Goal: Task Accomplishment & Management: Use online tool/utility

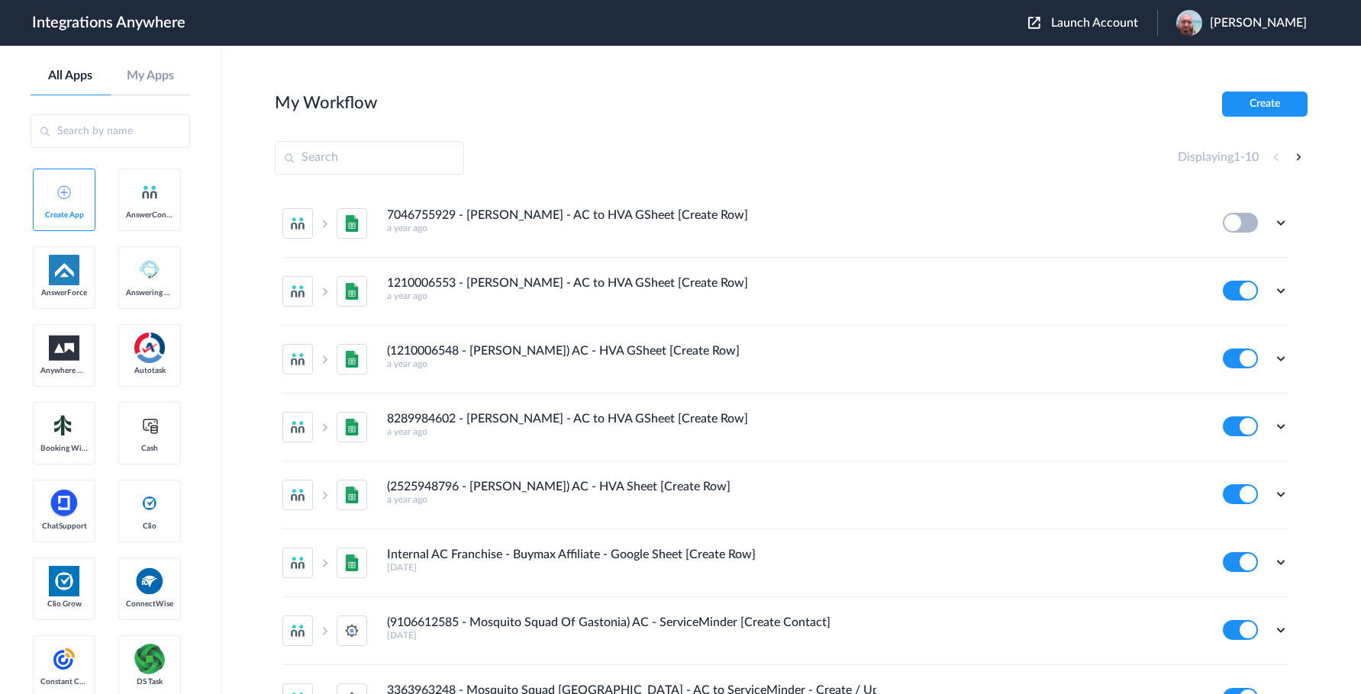
click at [1118, 23] on span "Launch Account" at bounding box center [1094, 23] width 87 height 12
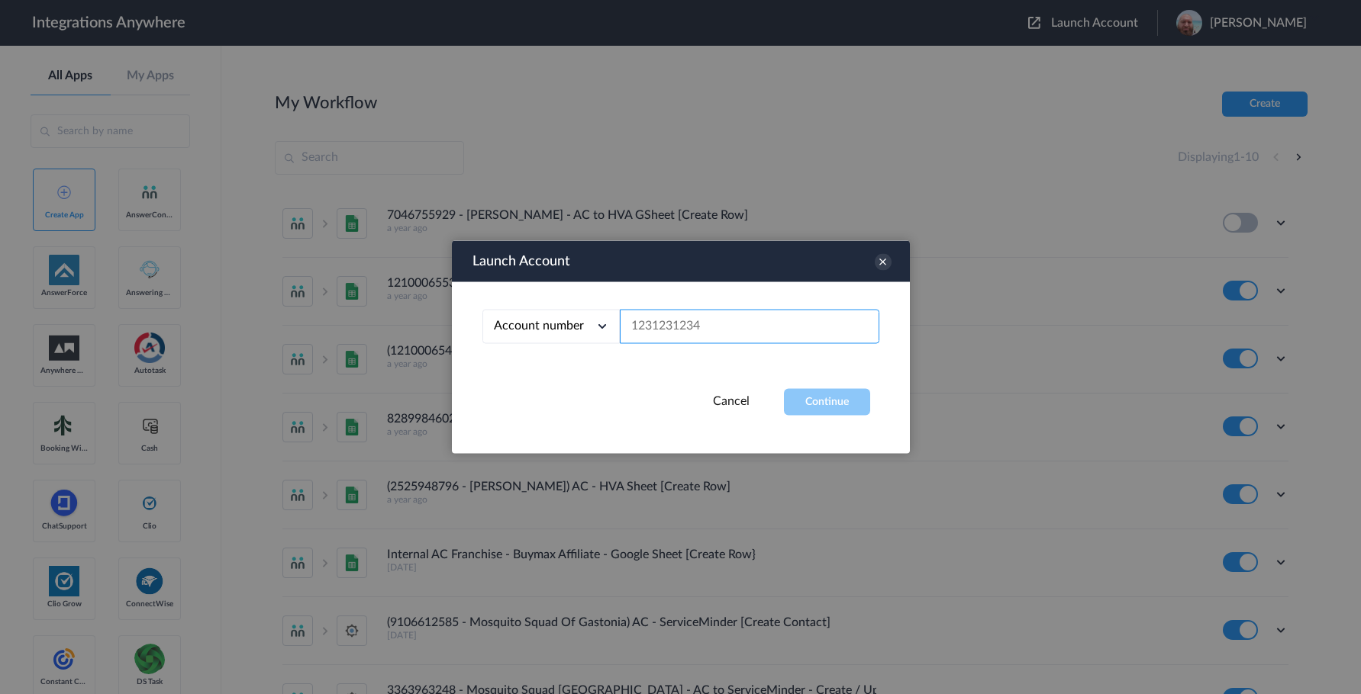
click at [670, 325] on input "text" at bounding box center [749, 327] width 259 height 34
paste input "9713468235"
type input "9713468235"
click at [810, 395] on button "Continue" at bounding box center [827, 402] width 86 height 27
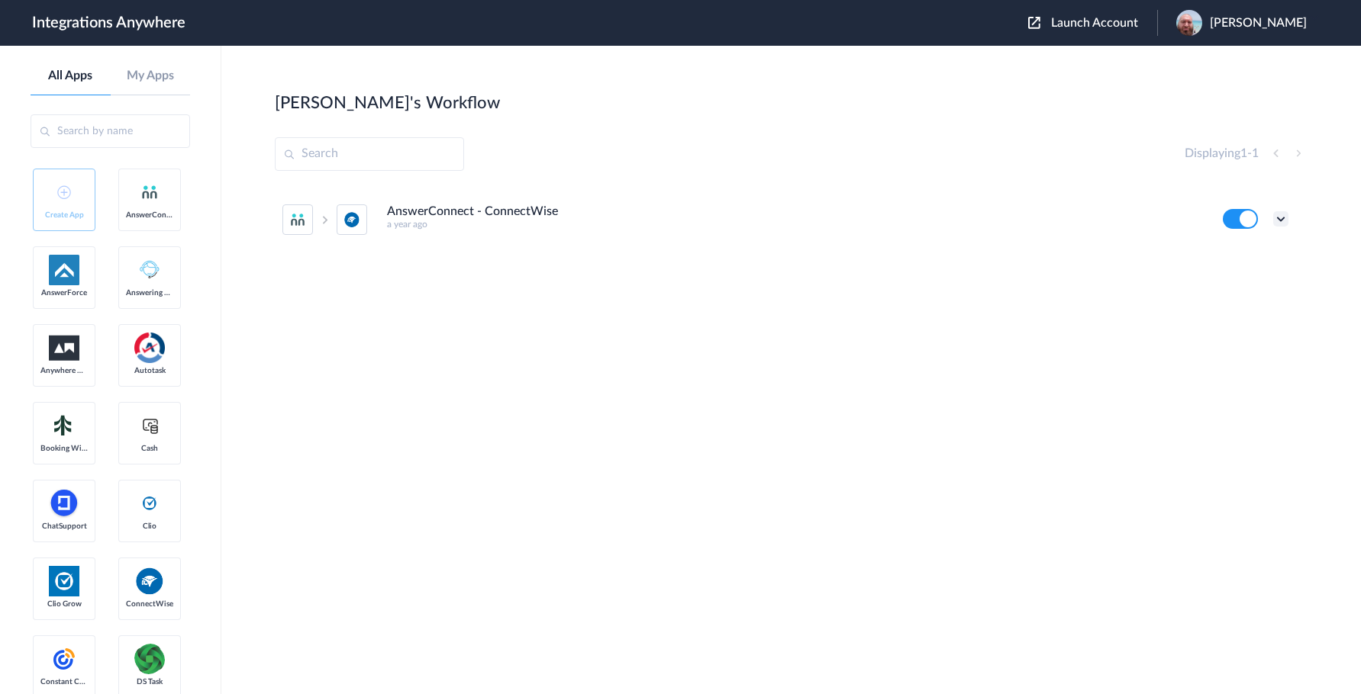
click at [1281, 219] on icon at bounding box center [1280, 218] width 15 height 15
click at [1247, 252] on li "Edit" at bounding box center [1238, 254] width 99 height 28
drag, startPoint x: 1292, startPoint y: 228, endPoint x: 1275, endPoint y: 229, distance: 16.8
click at [1287, 230] on ul "AnswerConnect - ConnectWise a year ago Edit Task history Delete" at bounding box center [785, 219] width 1021 height 67
click at [1275, 229] on li "AnswerConnect - ConnectWise a year ago Edit Task history Delete" at bounding box center [785, 219] width 1006 height 67
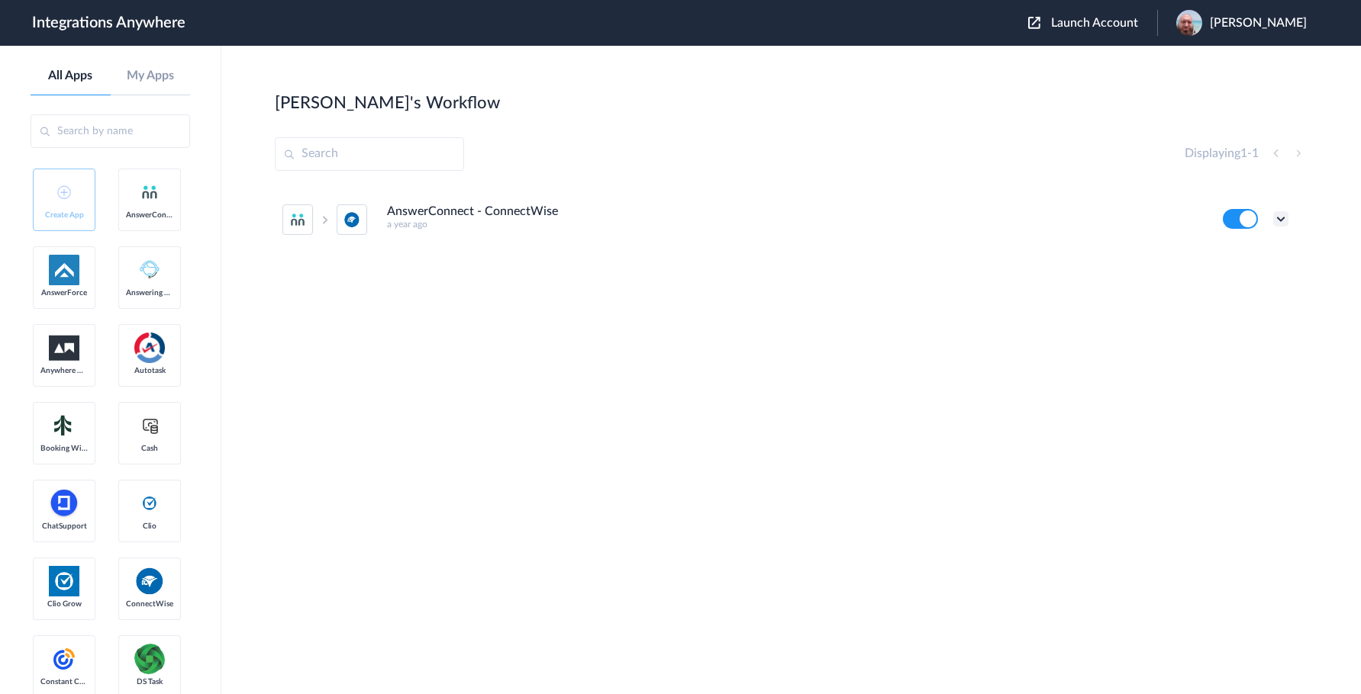
click at [1284, 214] on icon at bounding box center [1280, 218] width 15 height 15
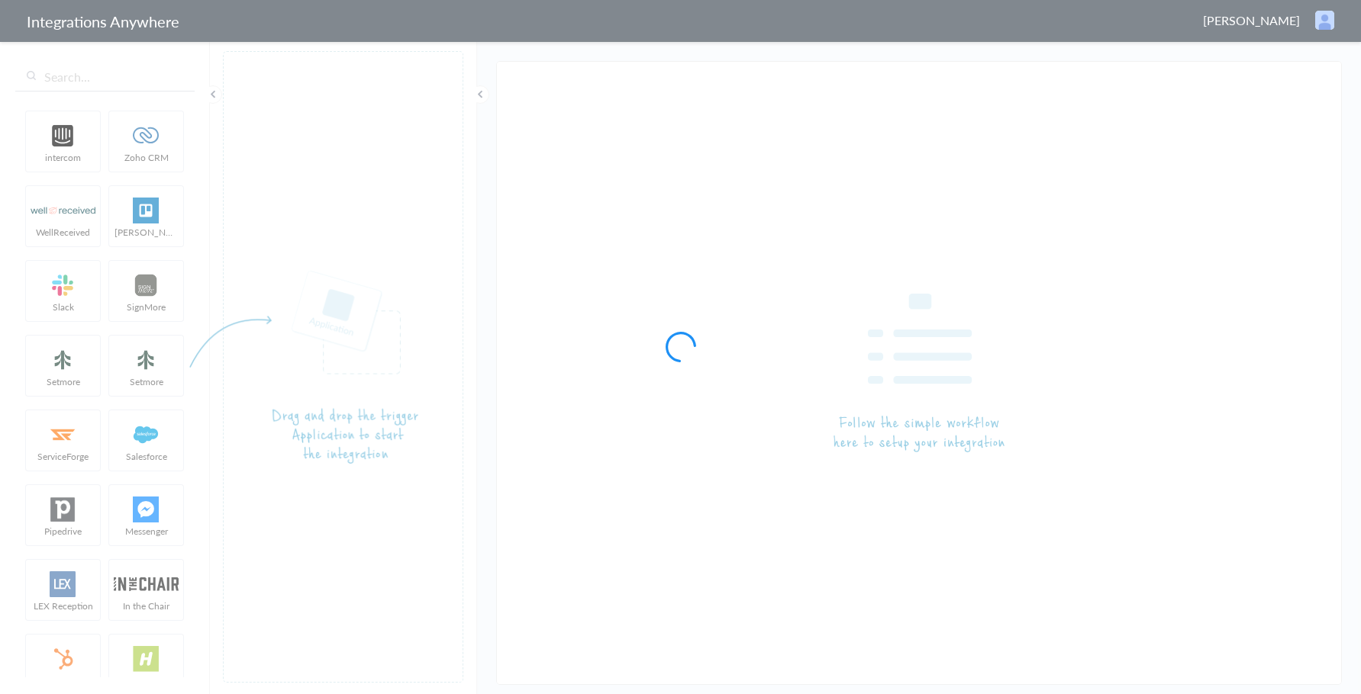
type input "AnswerConnect - ConnectWise"
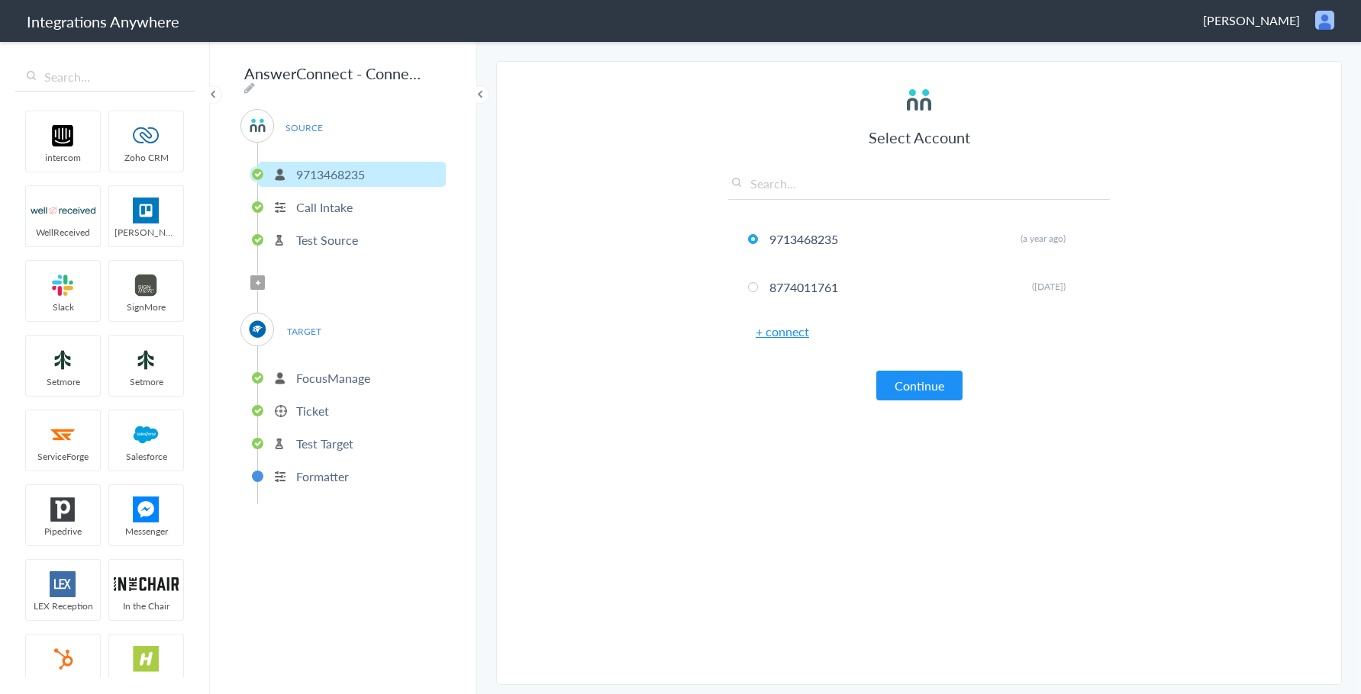
click at [315, 410] on p "Ticket" at bounding box center [312, 411] width 33 height 18
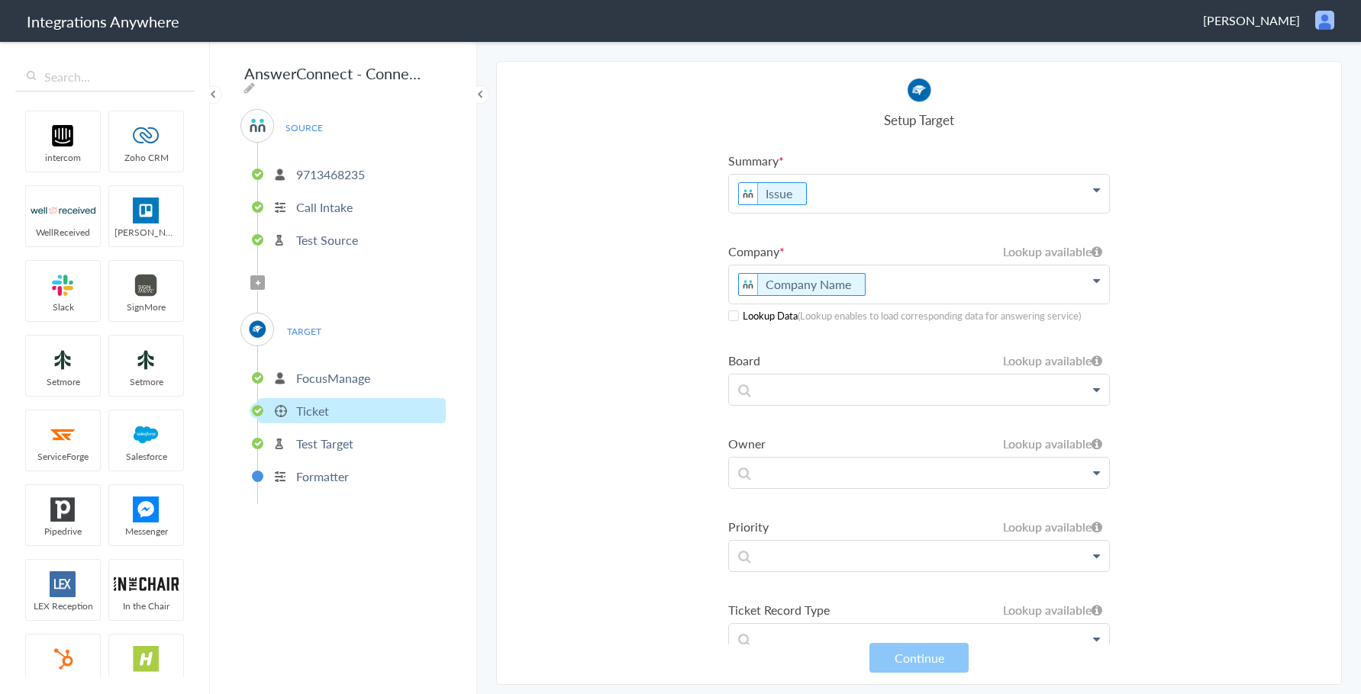
click at [870, 213] on p "Company Name" at bounding box center [919, 194] width 380 height 38
click at [876, 279] on p "Company Name" at bounding box center [919, 285] width 380 height 38
drag, startPoint x: 872, startPoint y: 227, endPoint x: 883, endPoint y: 239, distance: 16.2
click at [868, 231] on ul "Summary Issue First Name Last Name Phone Company Name Call Start Time Account I…" at bounding box center [919, 404] width 382 height 504
drag, startPoint x: 988, startPoint y: 246, endPoint x: 1083, endPoint y: 251, distance: 95.5
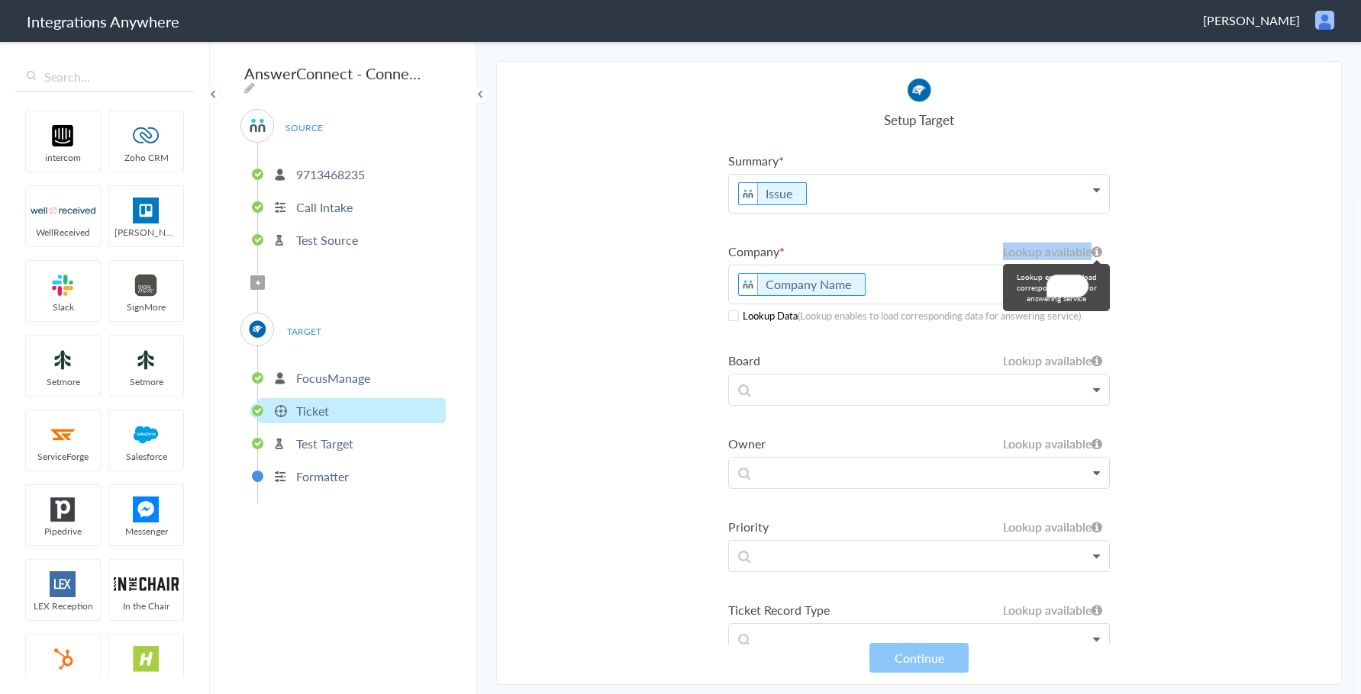
click at [1083, 251] on li "Company Lookup available Lookup available Company Name ConnectWise Focus System…" at bounding box center [919, 283] width 382 height 80
click at [900, 287] on p "Company Name" at bounding box center [919, 285] width 380 height 38
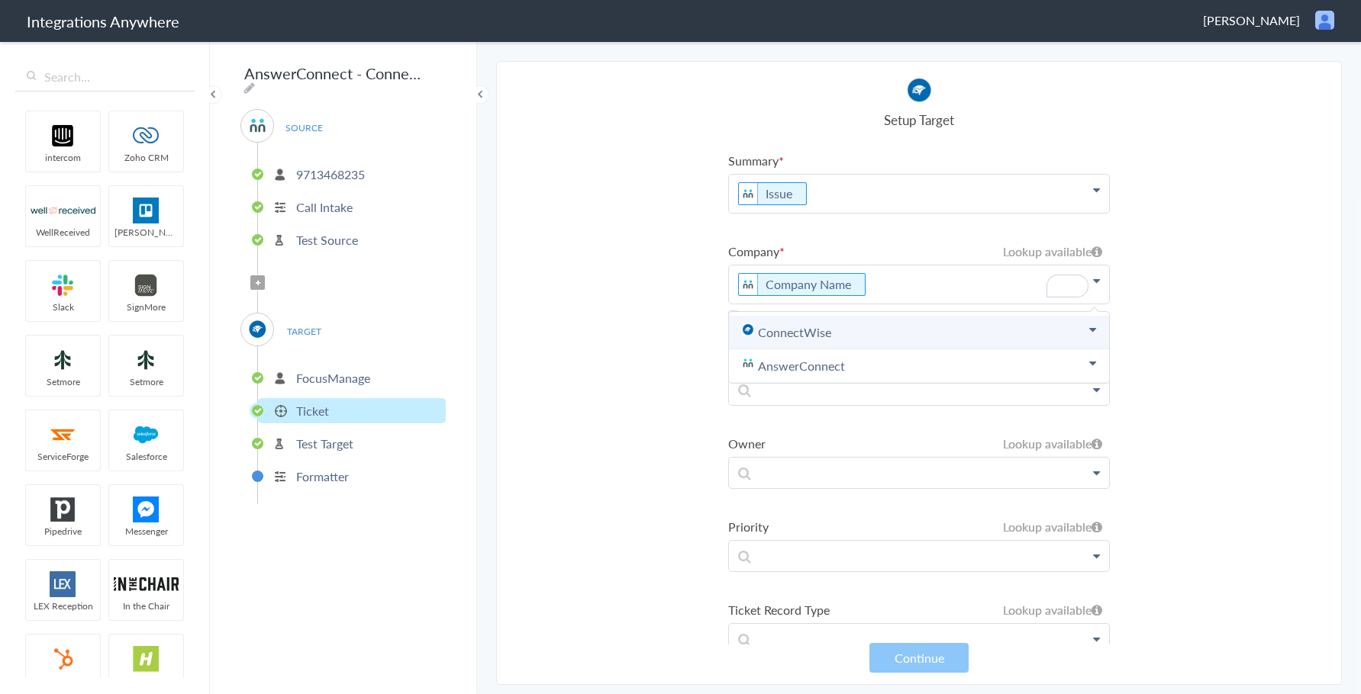
click at [811, 329] on link "ConnectWise" at bounding box center [919, 333] width 380 height 34
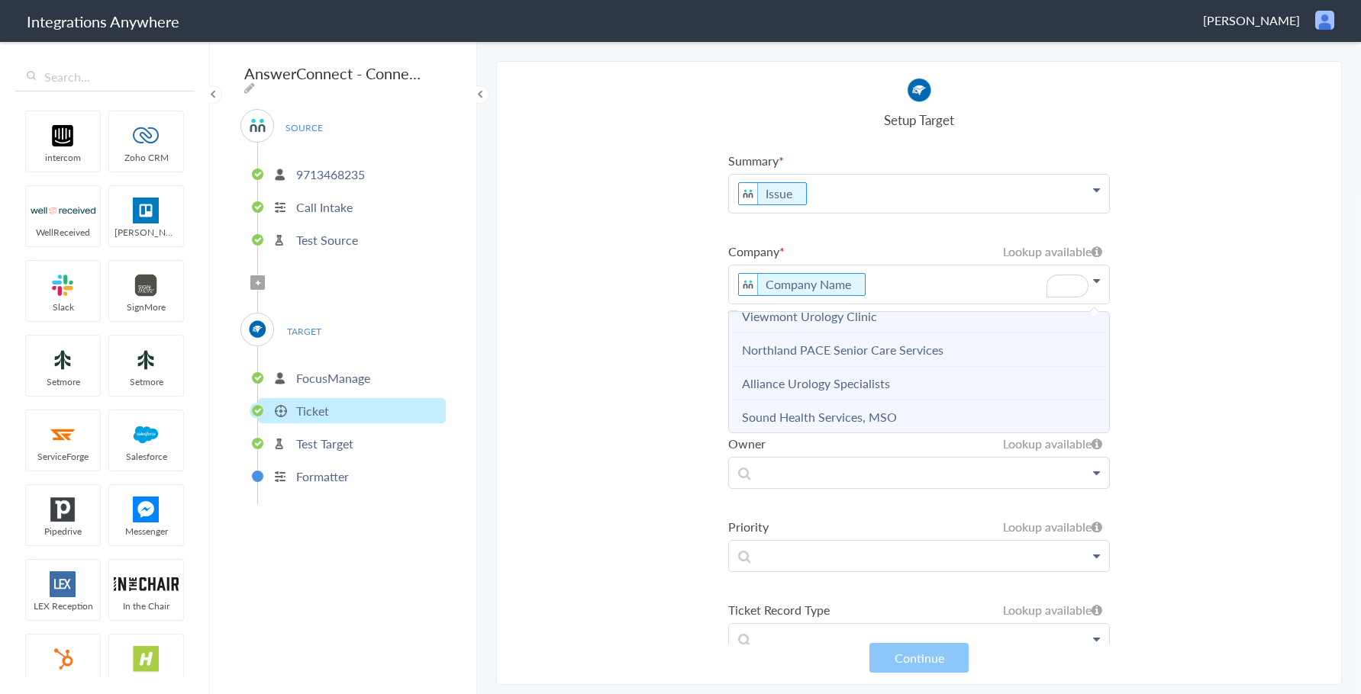
scroll to position [2426, 0]
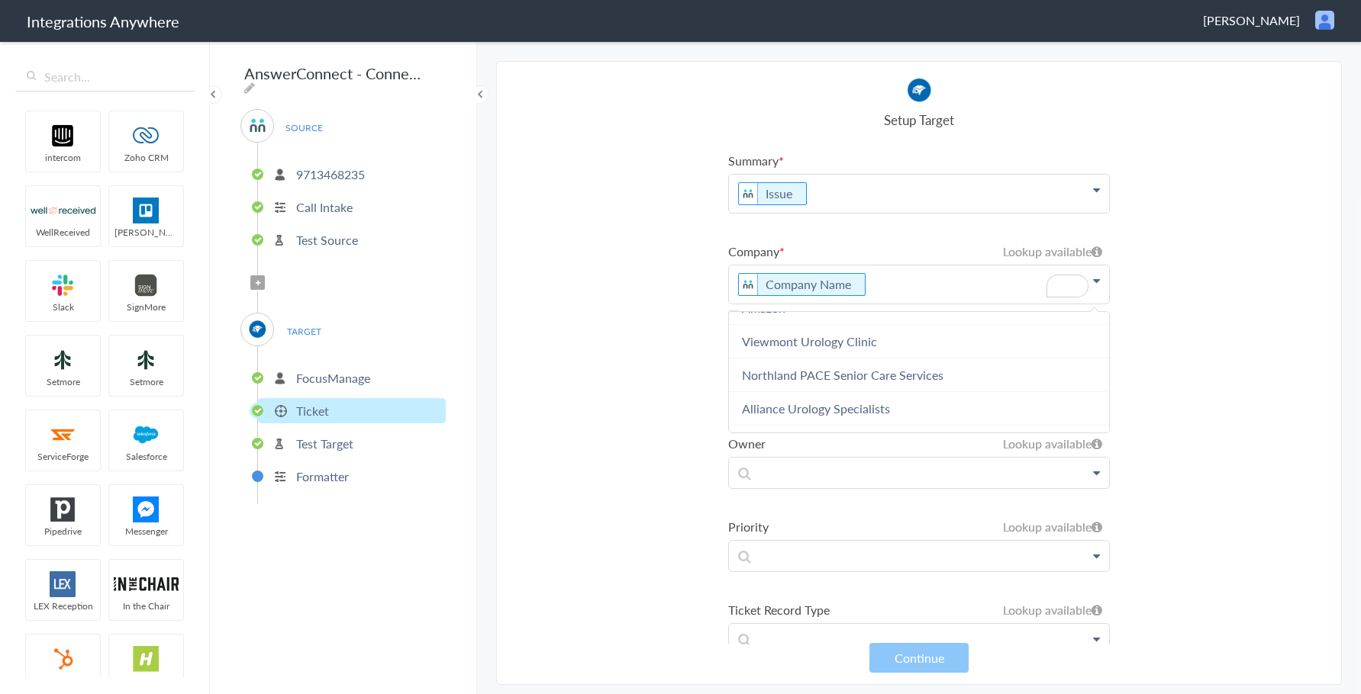
click at [674, 280] on section "Select Account 9713468235 Rename Delete (a year ago) 8774011761 Rename Delete (…" at bounding box center [919, 373] width 846 height 624
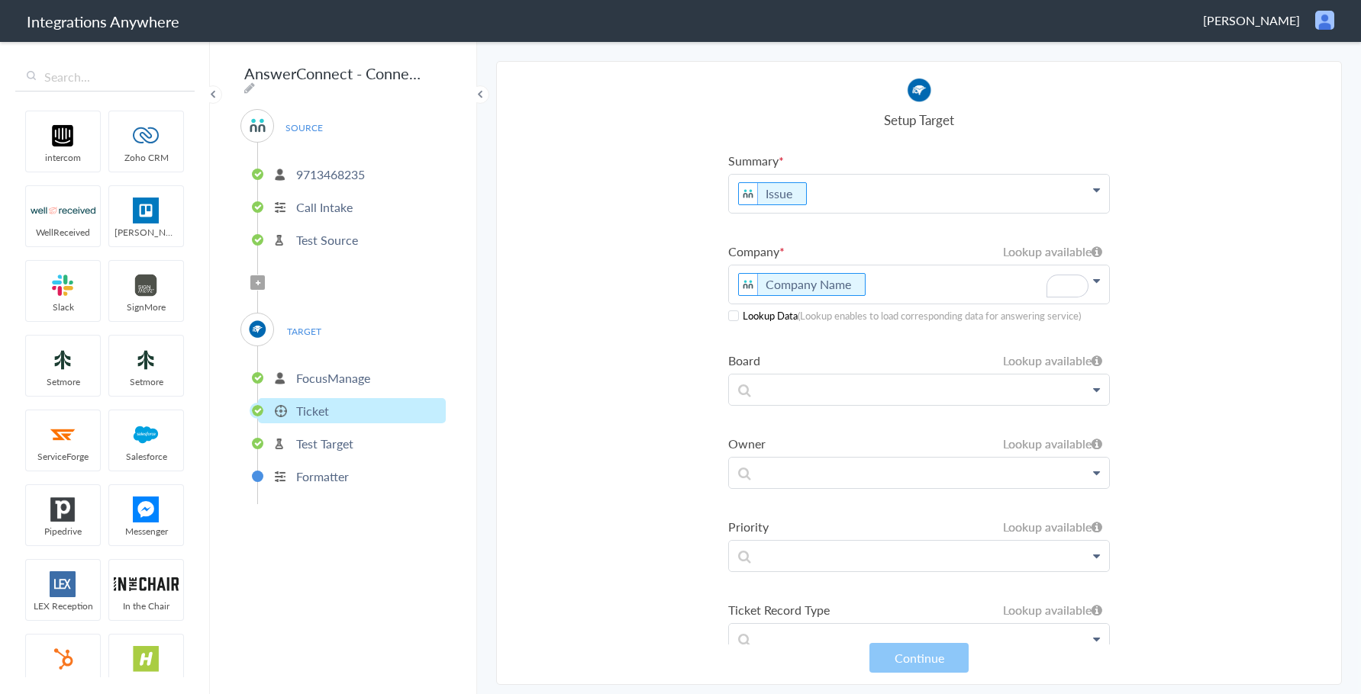
drag, startPoint x: 965, startPoint y: 250, endPoint x: 1115, endPoint y: 250, distance: 149.6
click at [1115, 250] on section "Select Account 9713468235 Rename Delete (a year ago) 8774011761 Rename Delete (…" at bounding box center [919, 373] width 846 height 624
drag, startPoint x: 984, startPoint y: 252, endPoint x: 1095, endPoint y: 249, distance: 110.7
click at [1095, 249] on label "Company" at bounding box center [919, 252] width 382 height 18
drag, startPoint x: 752, startPoint y: 321, endPoint x: 788, endPoint y: 321, distance: 35.9
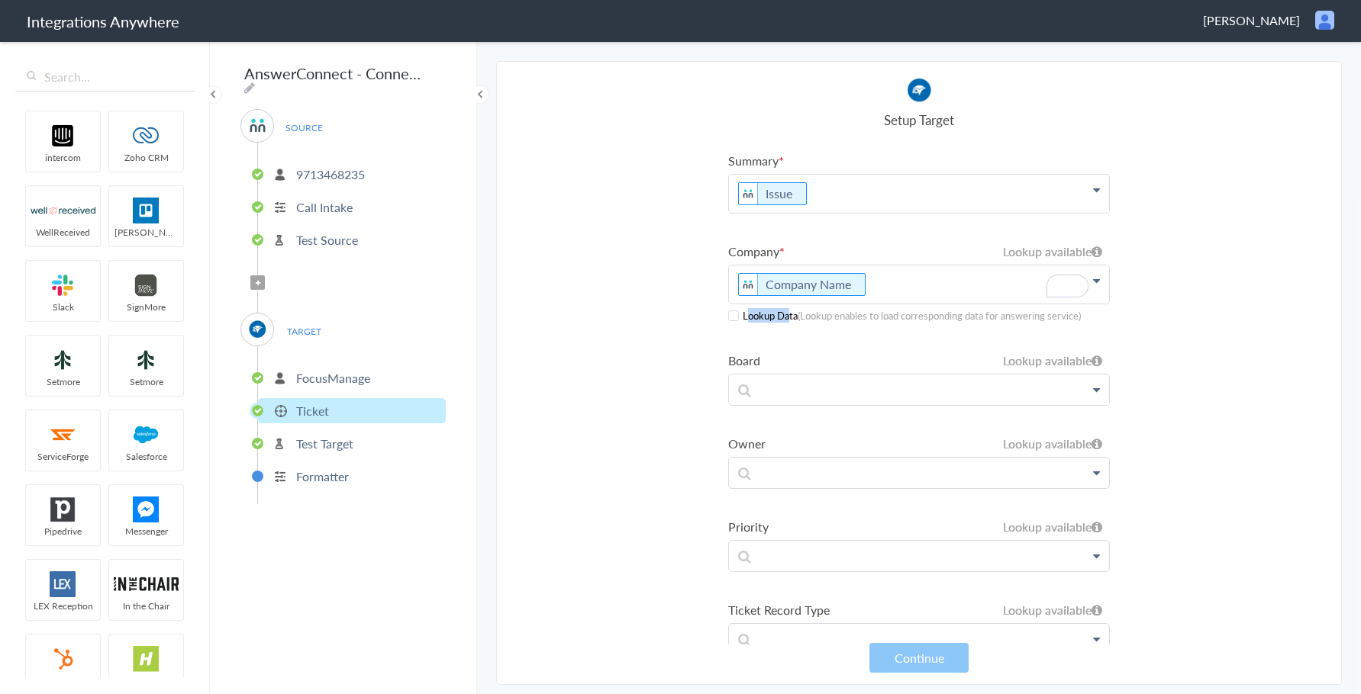
click at [788, 321] on h5 "Lookup Data (Lookup enables to load corresponding data for answering service)" at bounding box center [912, 315] width 338 height 14
click at [826, 333] on ul "Summary Issue First Name Last Name Phone Company Name Call Start Time Account I…" at bounding box center [919, 404] width 382 height 504
click at [733, 318] on span at bounding box center [733, 316] width 11 height 11
click at [924, 658] on button "Continue" at bounding box center [918, 658] width 99 height 30
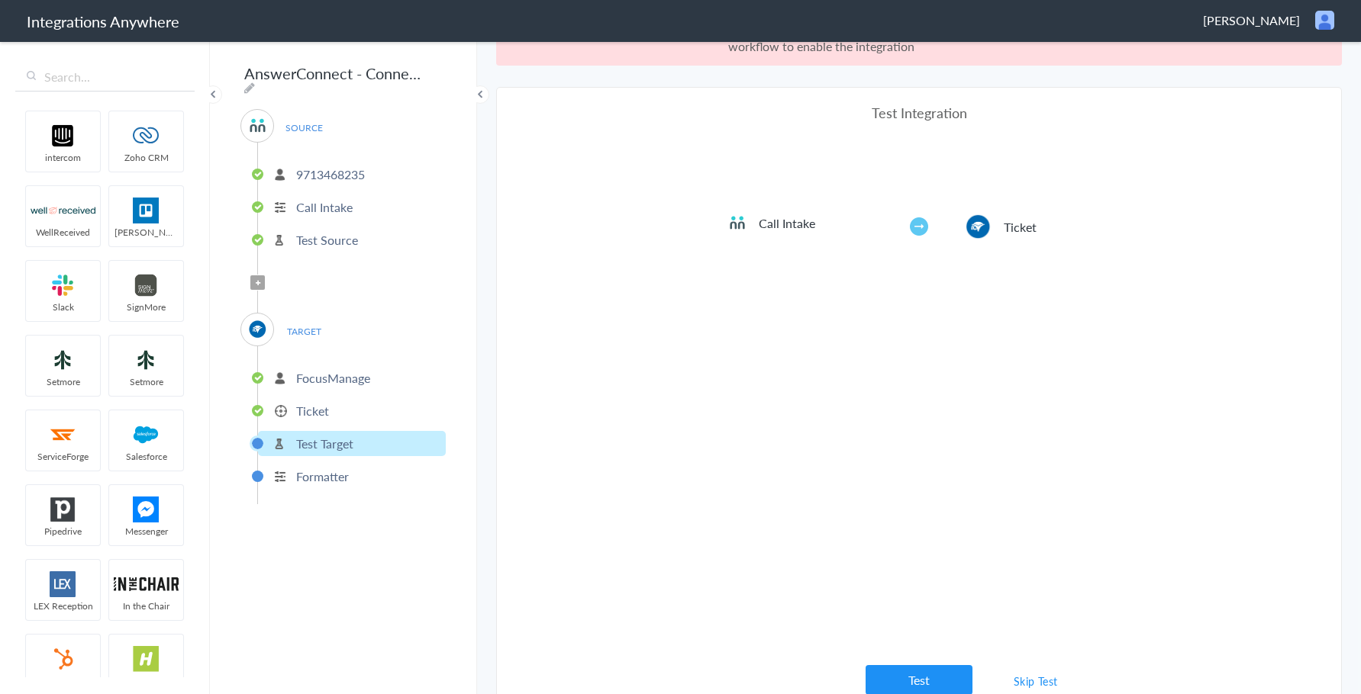
scroll to position [56, 0]
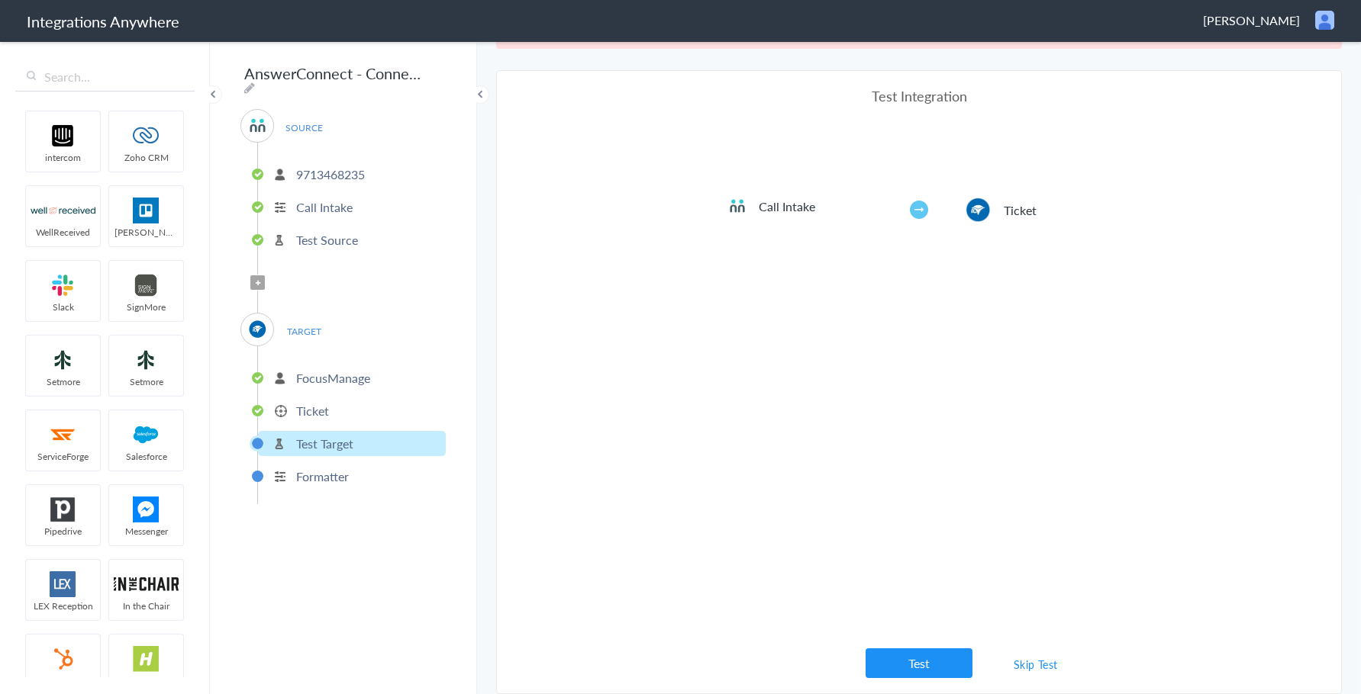
click at [1037, 662] on link "Skip Test" at bounding box center [1035, 664] width 81 height 27
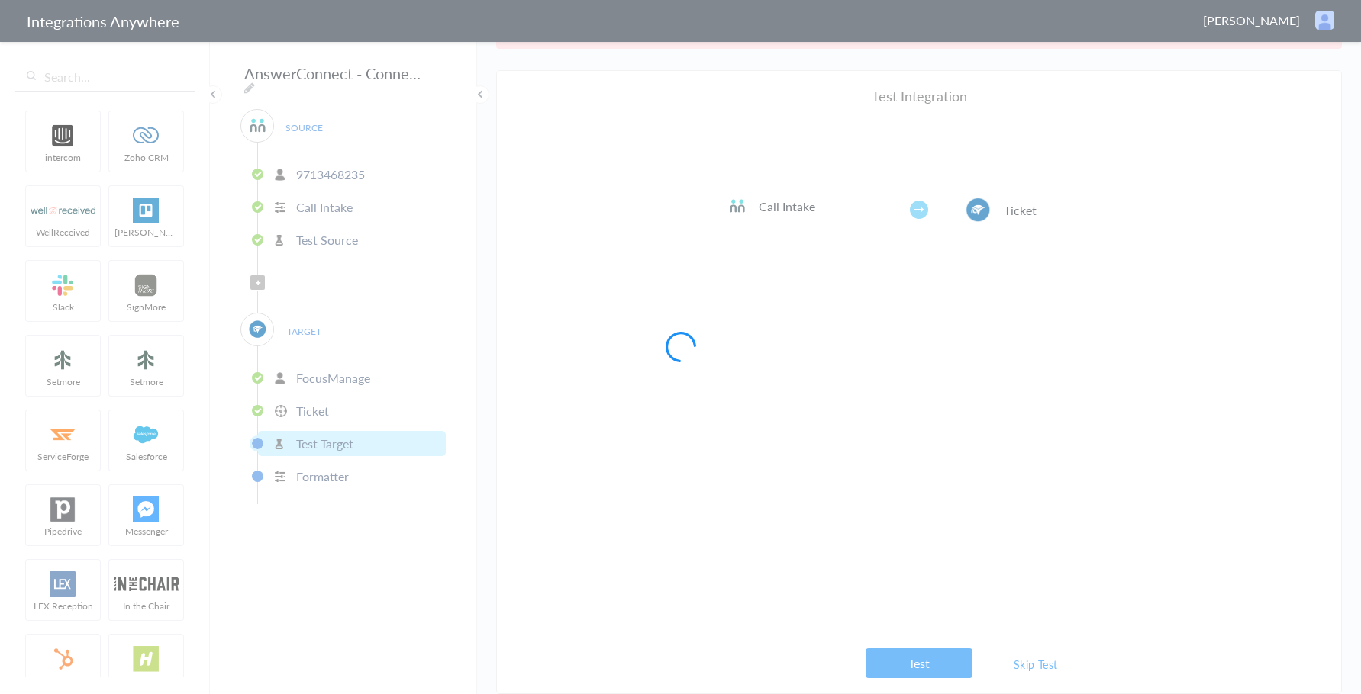
scroll to position [0, 0]
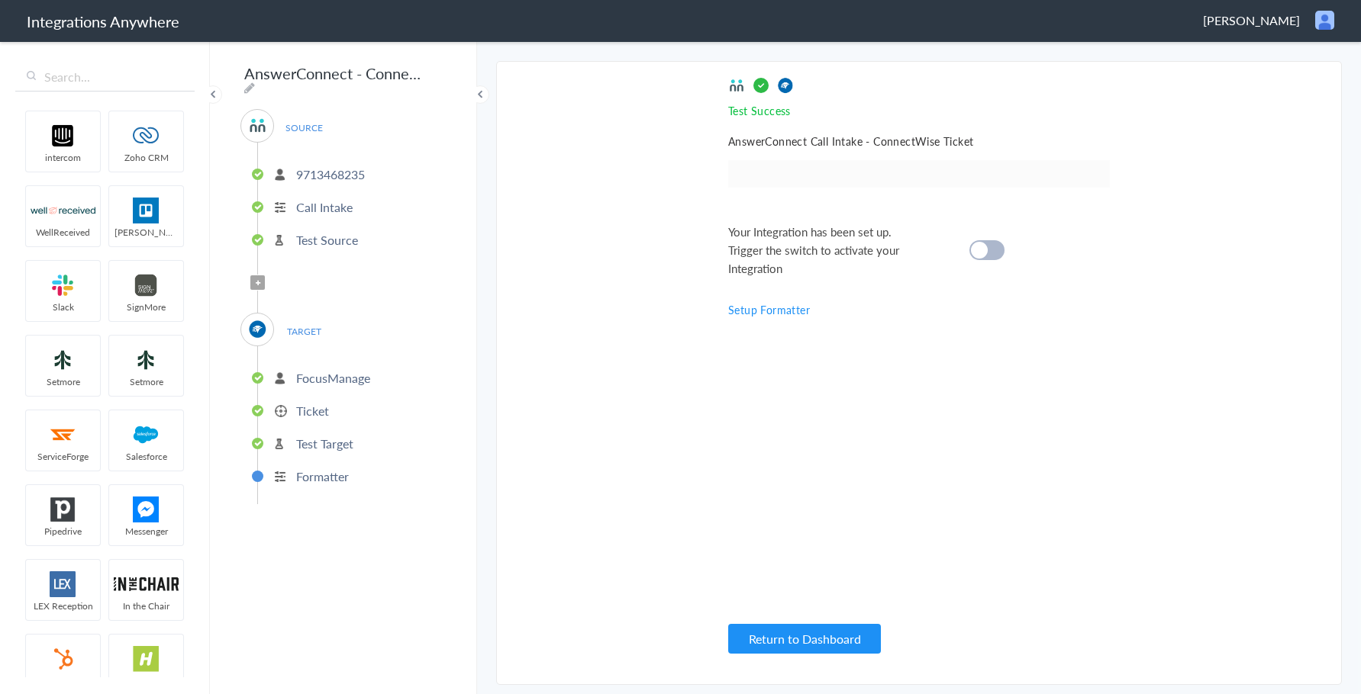
click at [993, 245] on div at bounding box center [986, 250] width 35 height 20
click at [973, 411] on div "Test Success Invalid data for email AnswerConnect Call Intake - ConnectWise Tic…" at bounding box center [919, 373] width 382 height 592
click at [306, 402] on p "Ticket" at bounding box center [312, 411] width 33 height 18
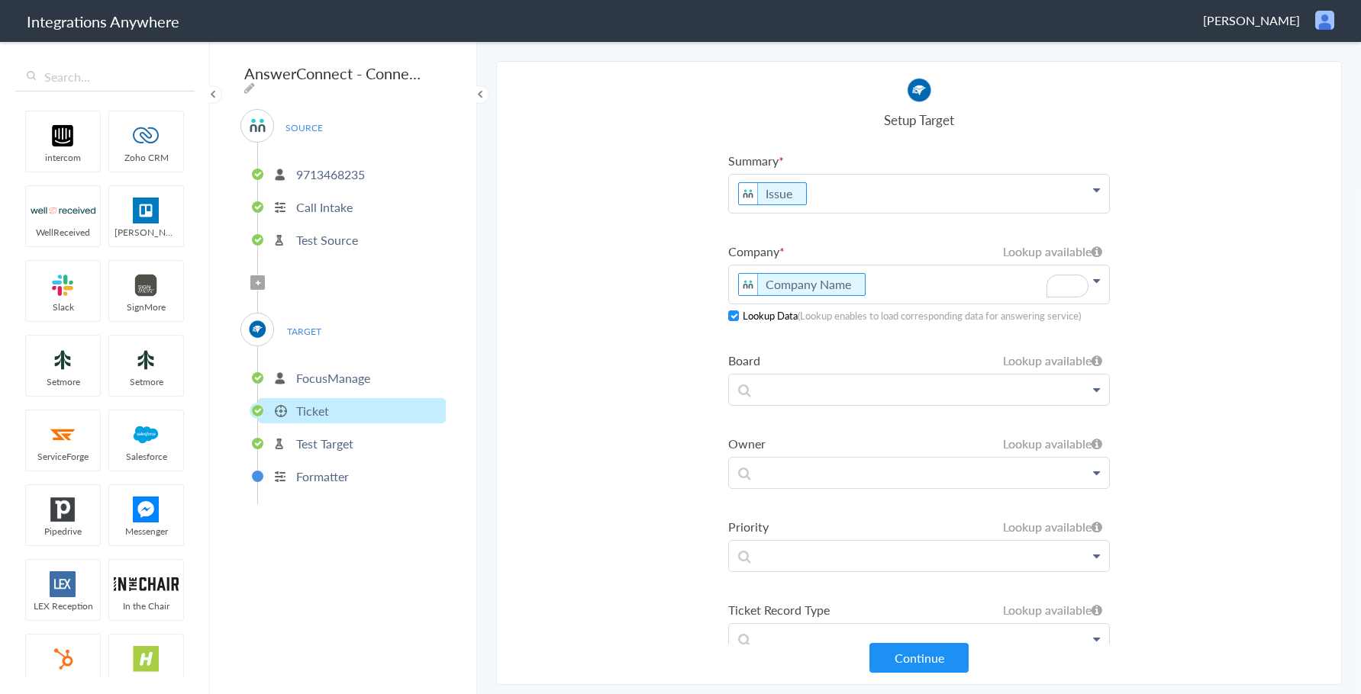
click at [1290, 211] on section "Select Account 9713468235 Rename Delete (a year ago) 8774011761 Rename Delete (…" at bounding box center [919, 373] width 846 height 624
